Goal: Information Seeking & Learning: Learn about a topic

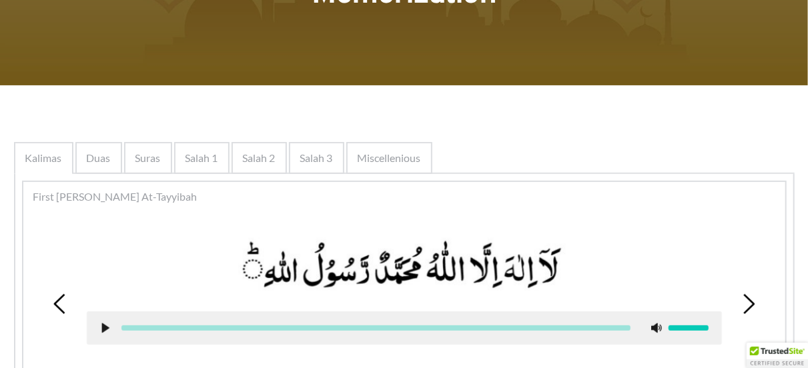
scroll to position [285, 0]
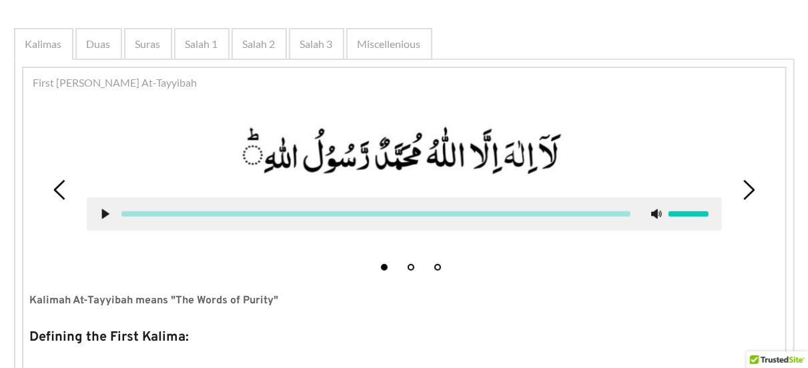
scroll to position [424, 0]
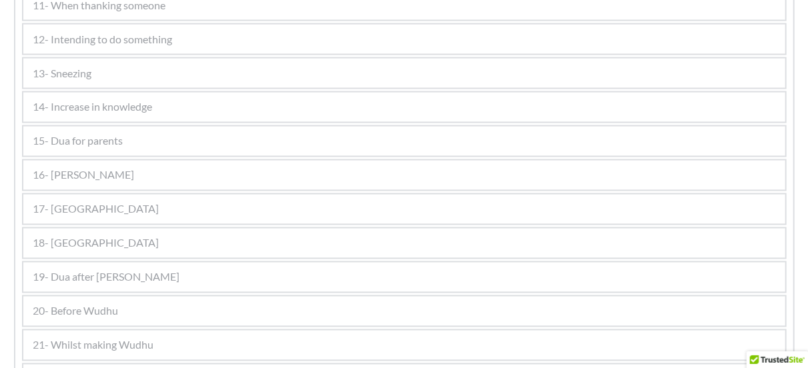
scroll to position [1112, 0]
click at [189, 136] on div "15- Dua for parents" at bounding box center [404, 140] width 762 height 29
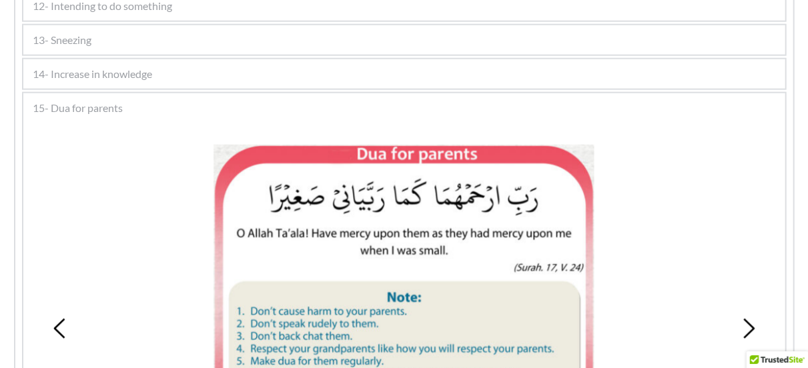
scroll to position [712, 0]
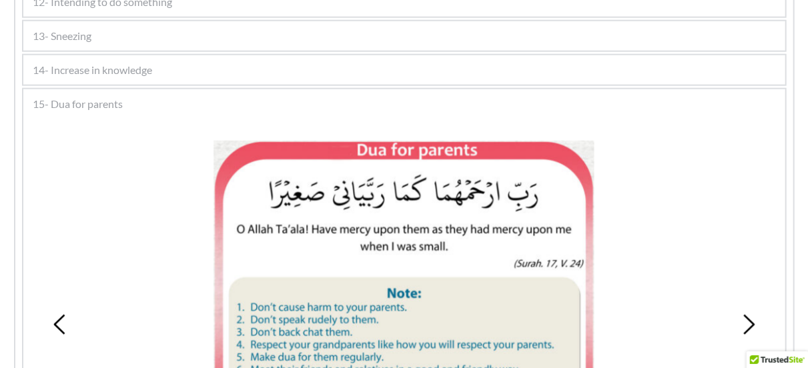
click at [181, 123] on div "1 2 3 4 5 Text here" at bounding box center [404, 341] width 762 height 448
